Goal: Find contact information: Find contact information

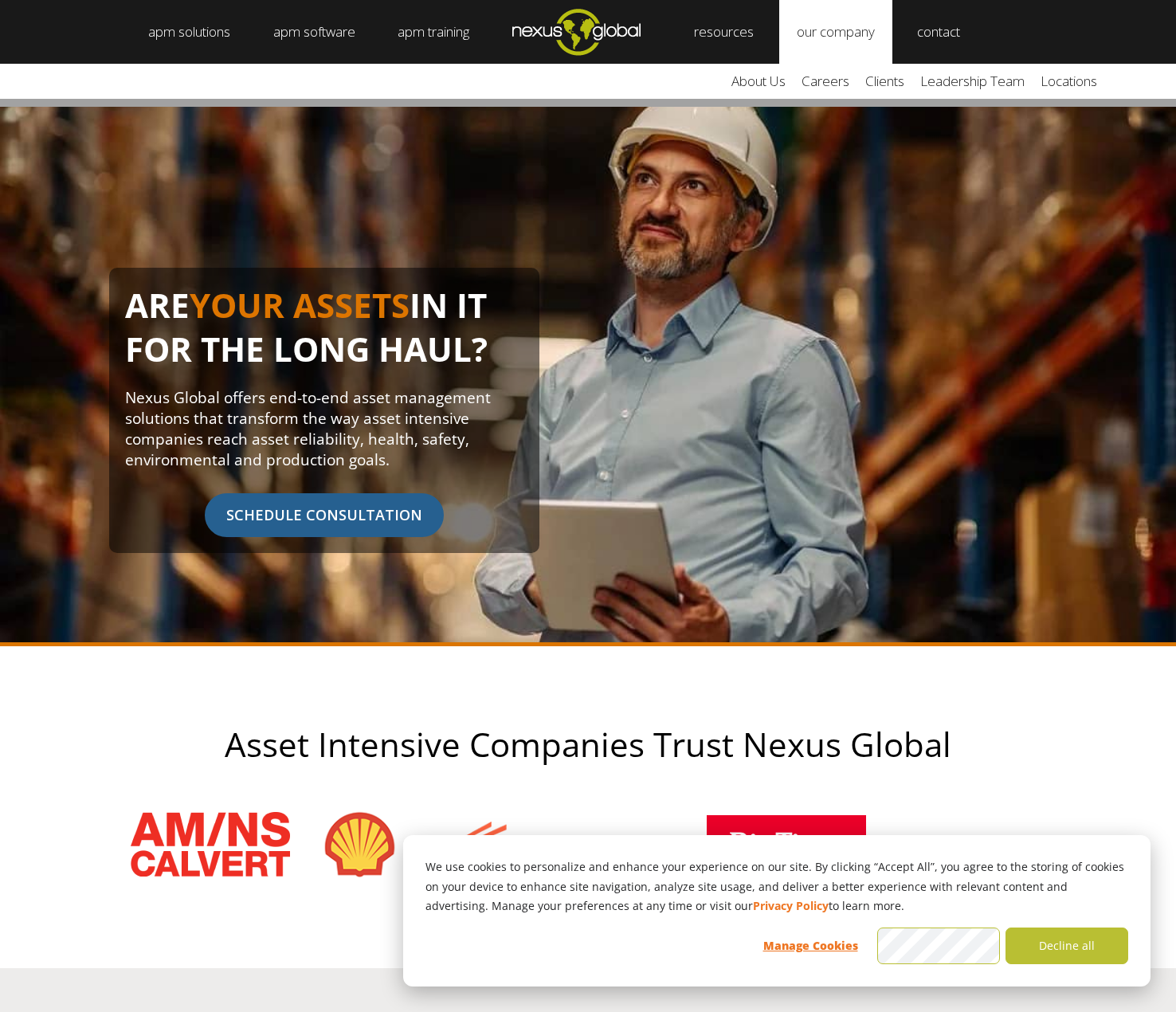
click at [840, 31] on link "our company" at bounding box center [835, 32] width 113 height 64
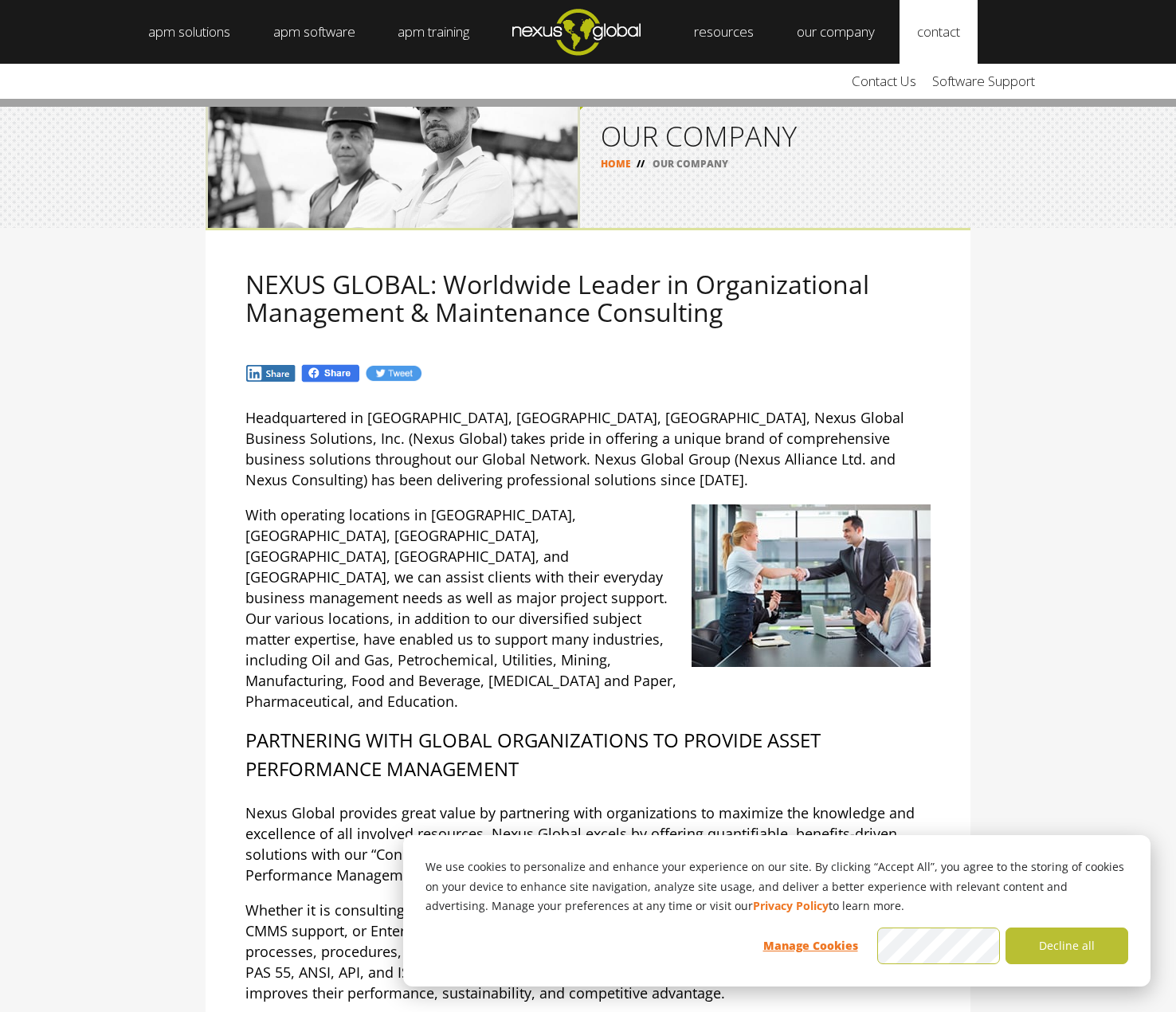
click at [942, 27] on link "contact" at bounding box center [938, 32] width 78 height 64
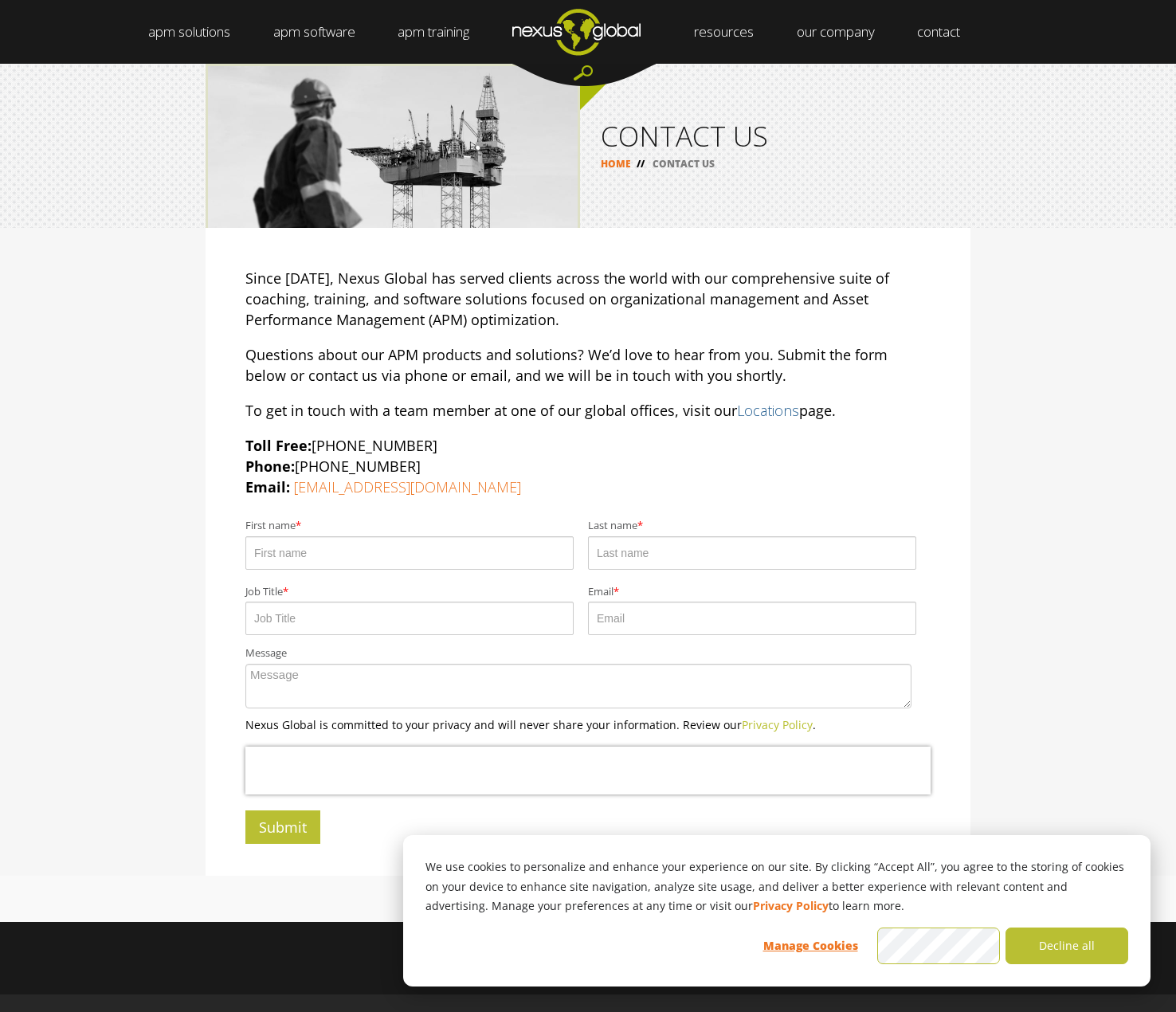
click at [784, 407] on link "Locations" at bounding box center [768, 410] width 62 height 19
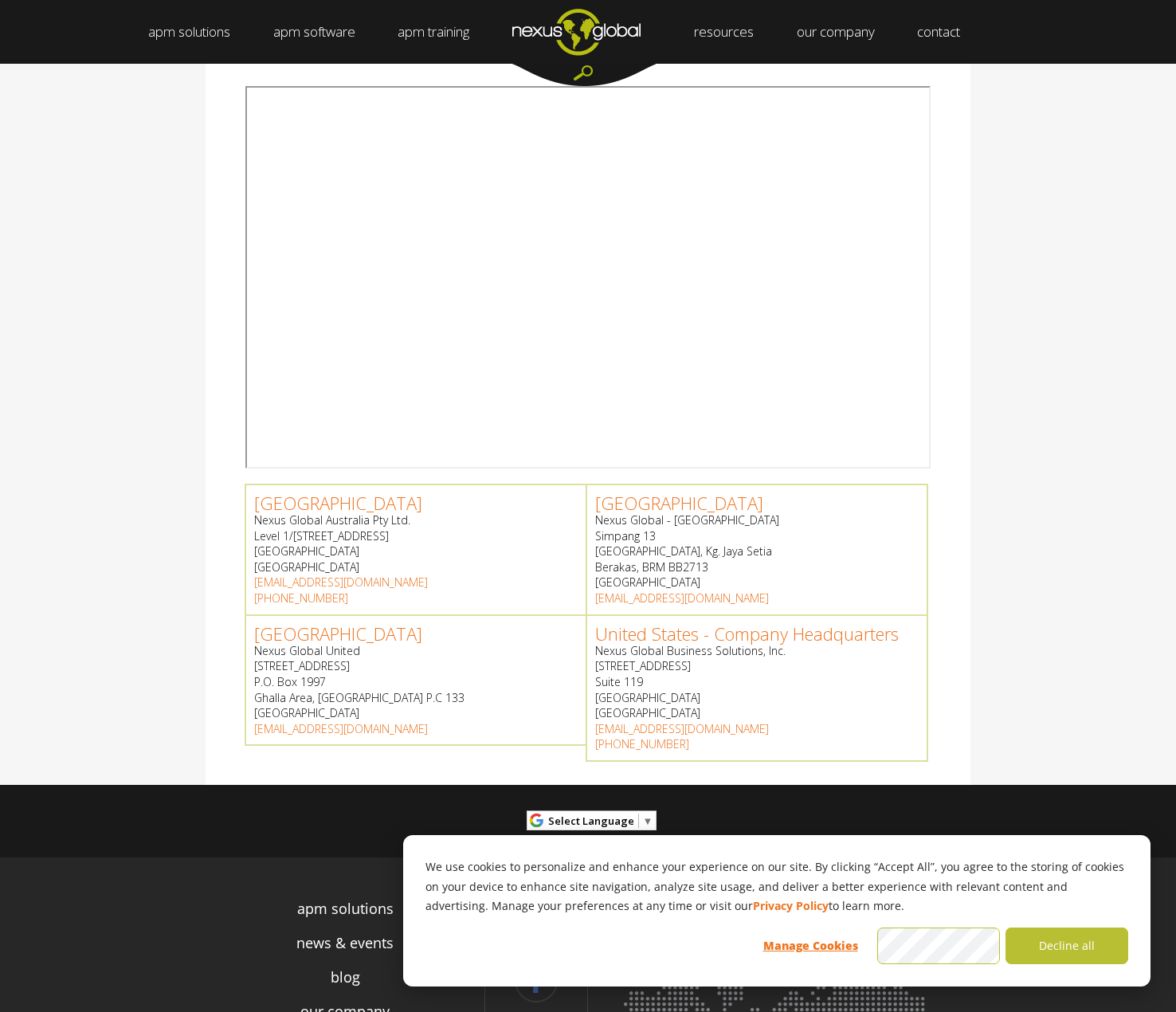
scroll to position [319, 0]
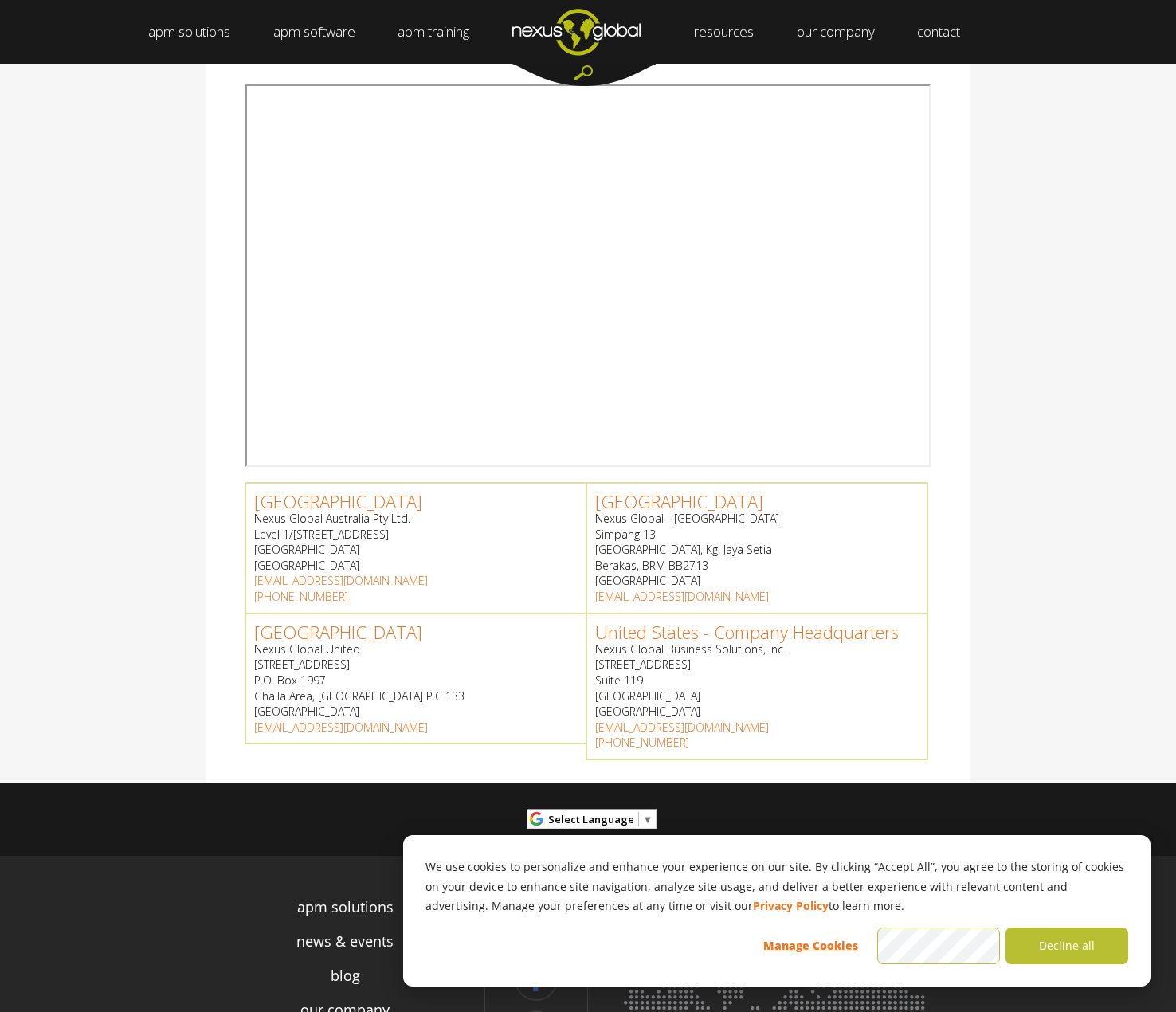
click at [1076, 494] on div "Australia Nexus Global Australia Pty Ltd. [STREET_ADDRESS] [EMAIL_ADDRESS][DOMA…" at bounding box center [588, 422] width 1176 height 722
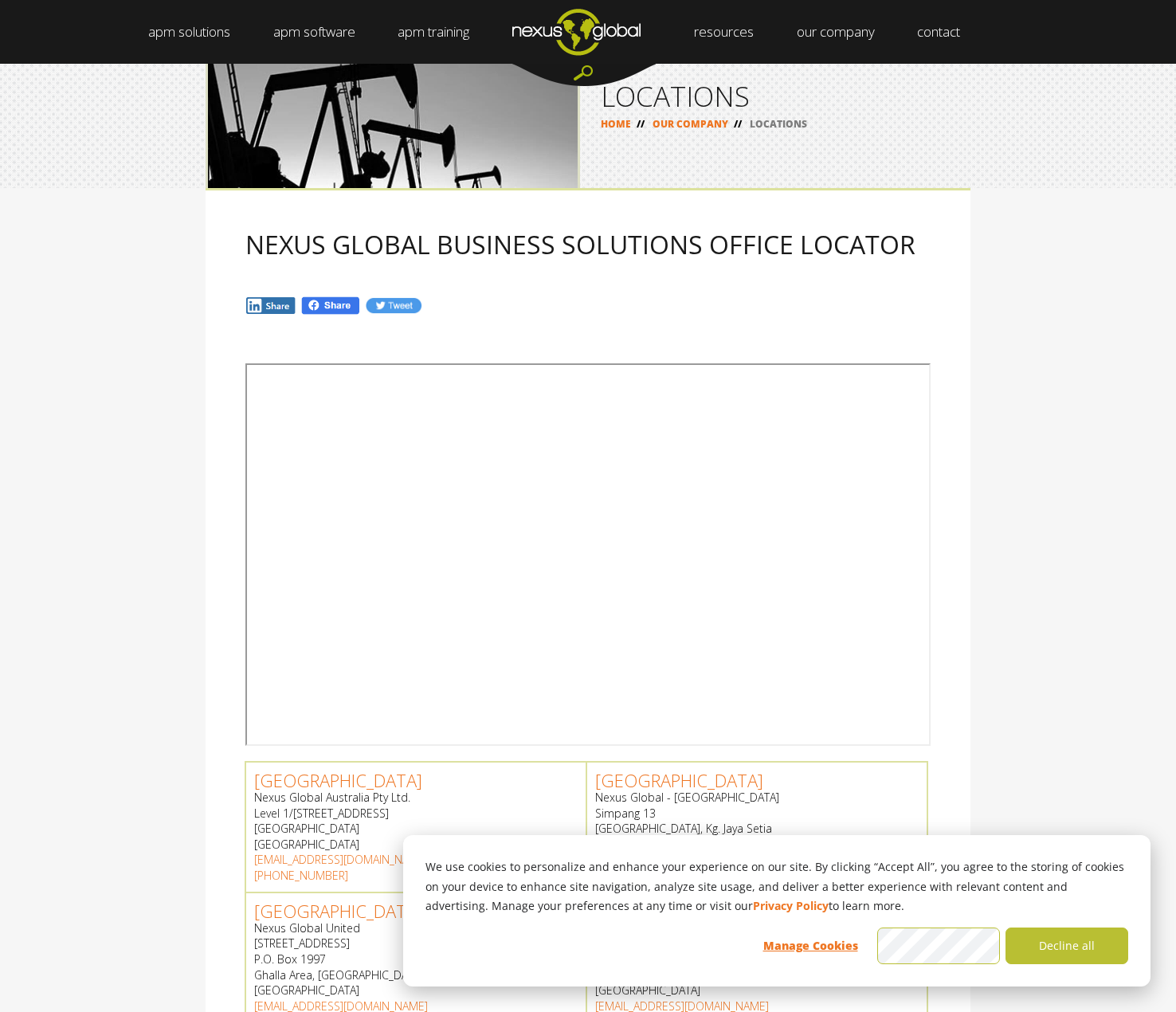
scroll to position [0, 0]
